Goal: Information Seeking & Learning: Learn about a topic

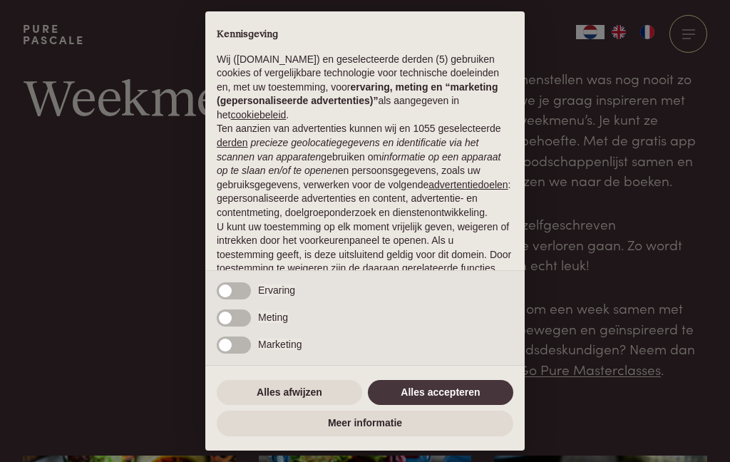
click at [415, 388] on button "Alles accepteren" at bounding box center [440, 393] width 145 height 26
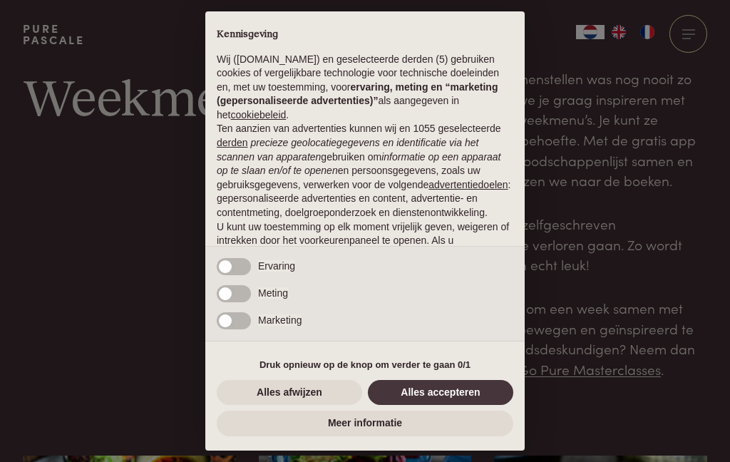
scroll to position [101, 0]
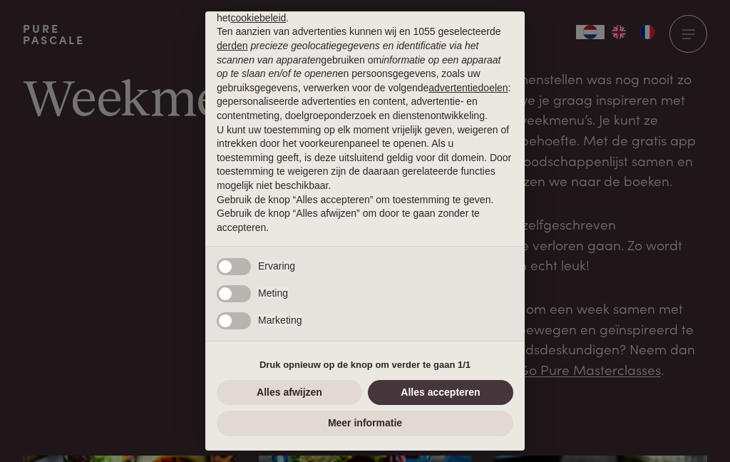
click at [433, 398] on button "Alles accepteren" at bounding box center [440, 393] width 145 height 26
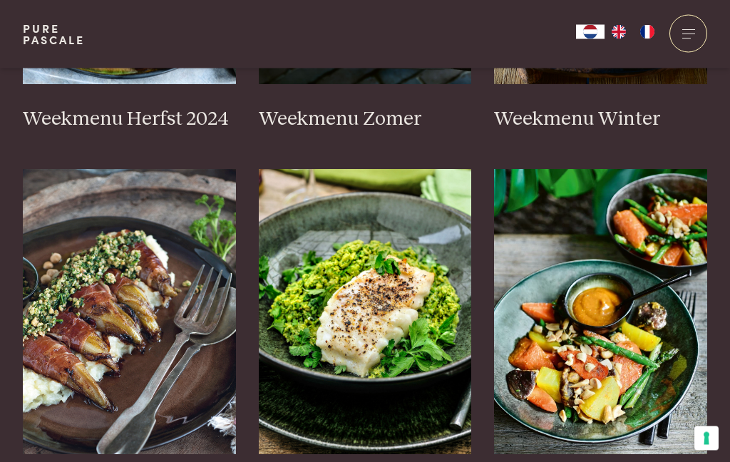
scroll to position [656, 0]
click at [58, 313] on img at bounding box center [129, 311] width 213 height 285
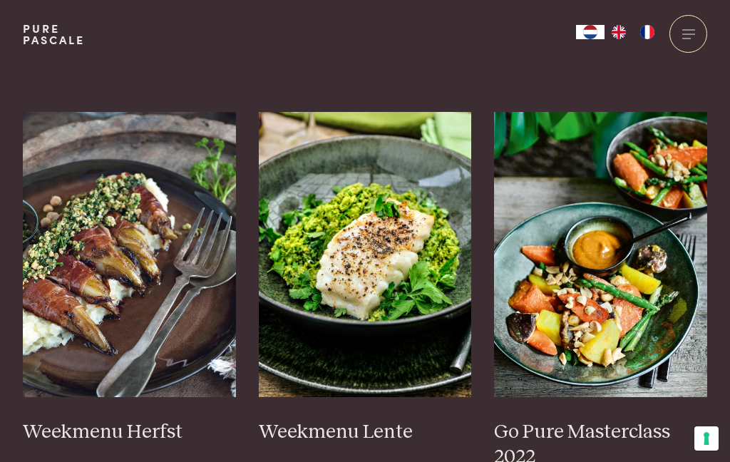
scroll to position [0, 0]
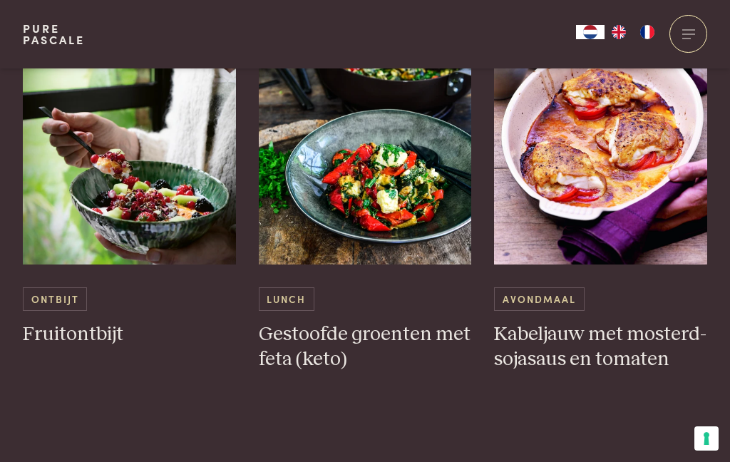
scroll to position [2026, 0]
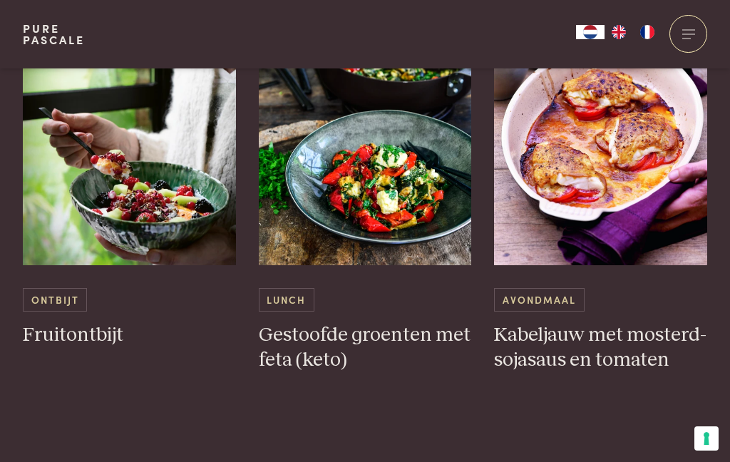
click at [289, 303] on span "Lunch" at bounding box center [287, 300] width 56 height 24
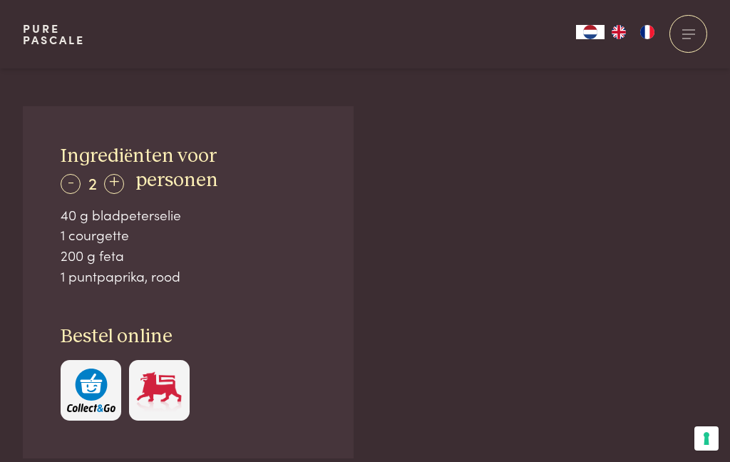
scroll to position [842, 0]
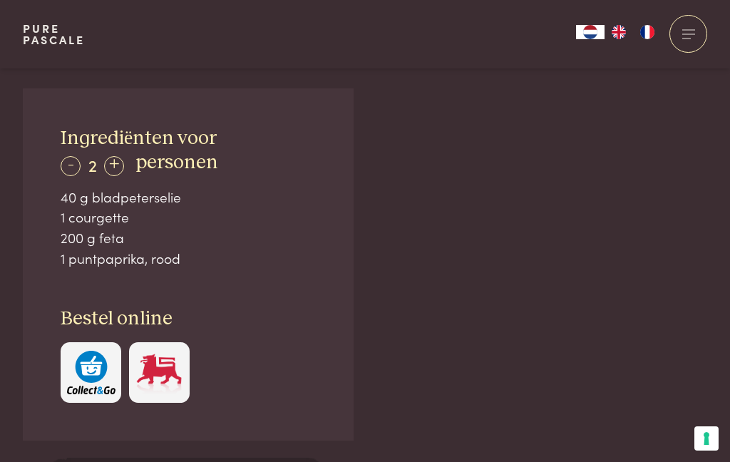
click at [113, 232] on div "200 g feta" at bounding box center [188, 237] width 255 height 21
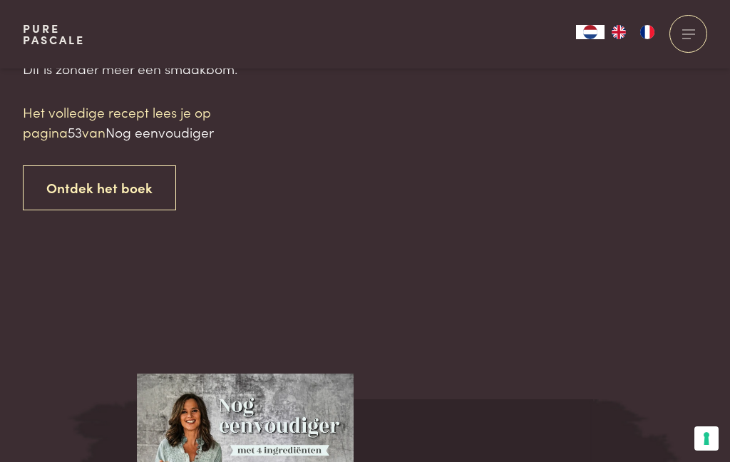
scroll to position [1385, 0]
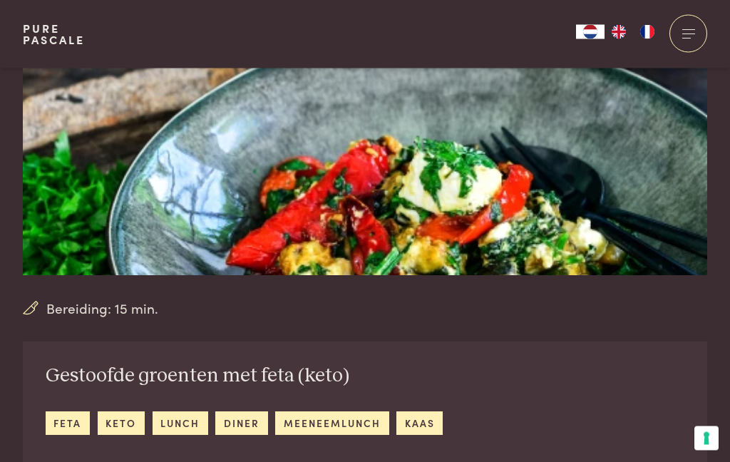
scroll to position [0, 0]
